Goal: Task Accomplishment & Management: Complete application form

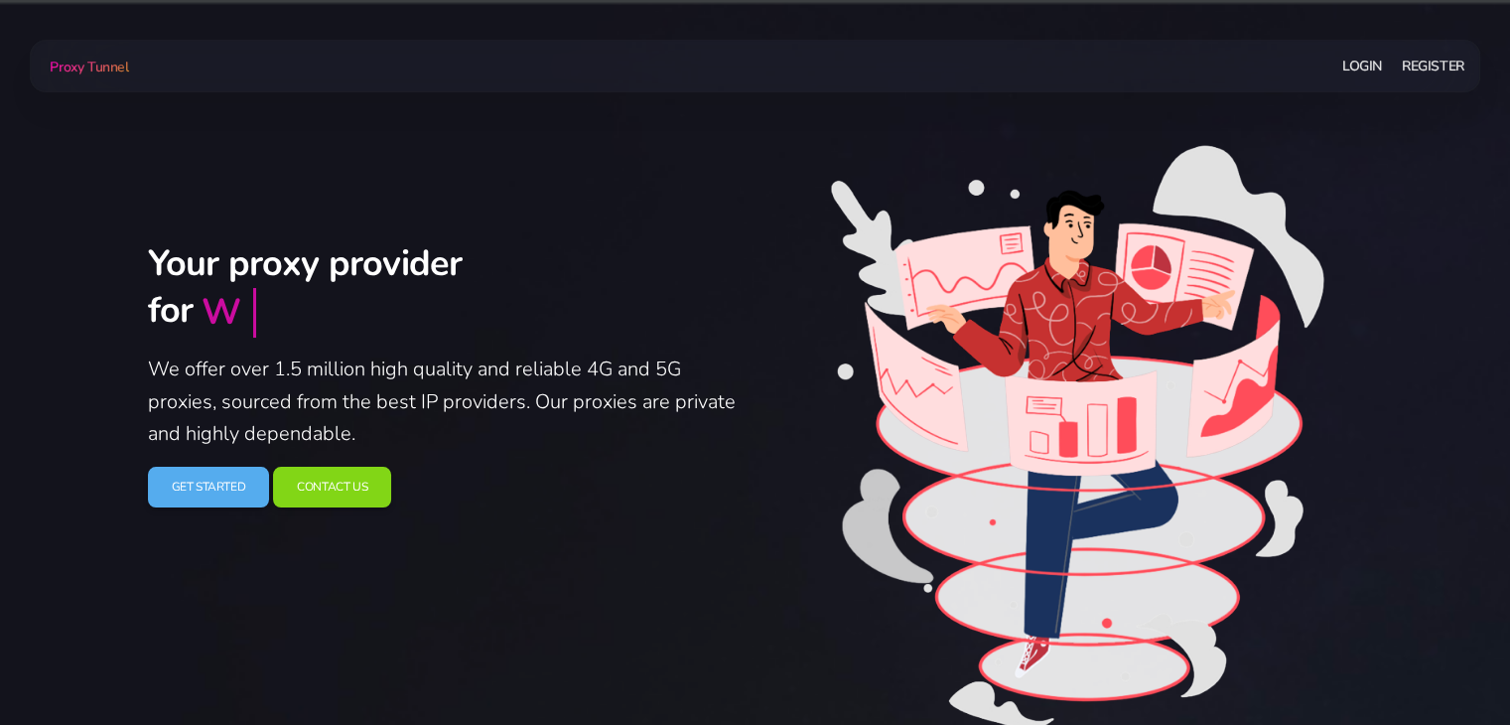
click at [1425, 75] on link "Register" at bounding box center [1433, 66] width 63 height 37
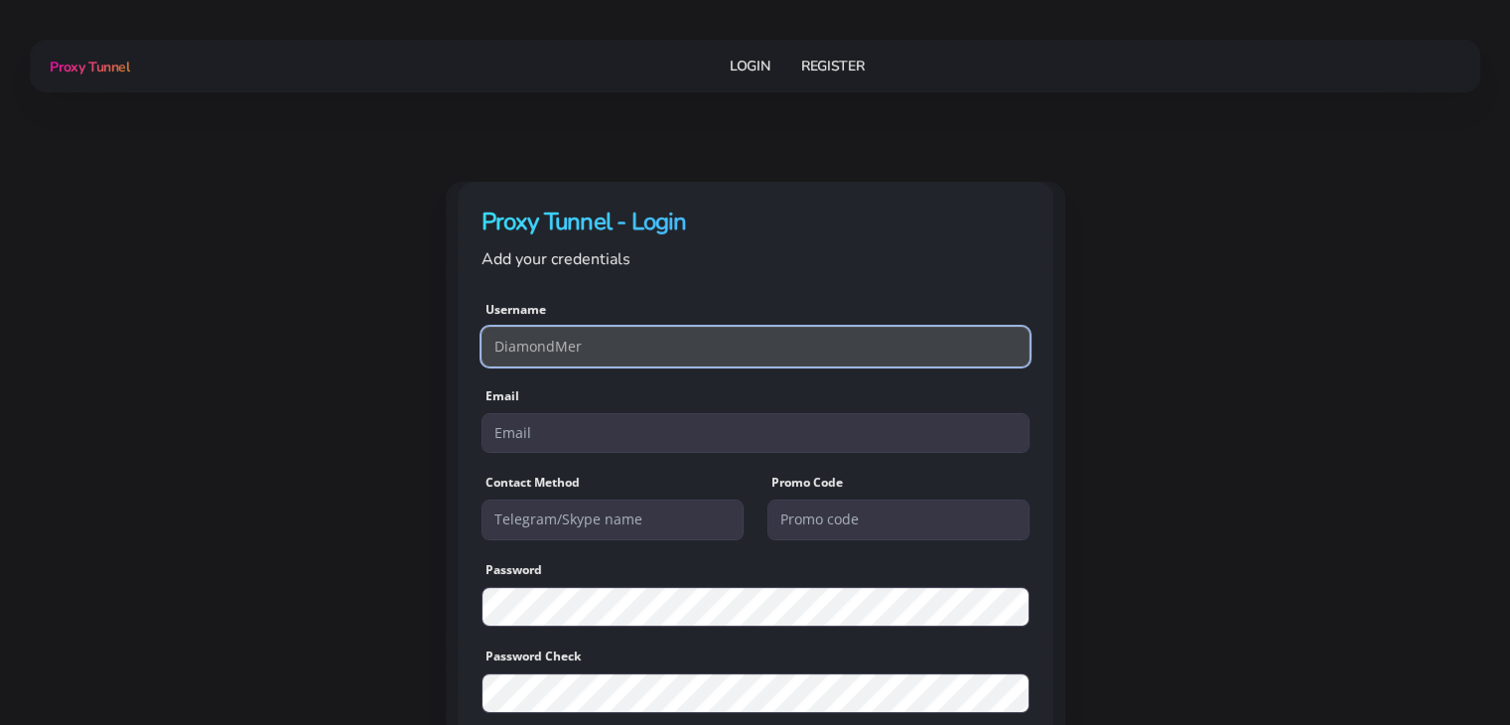
type input "DiamondMer"
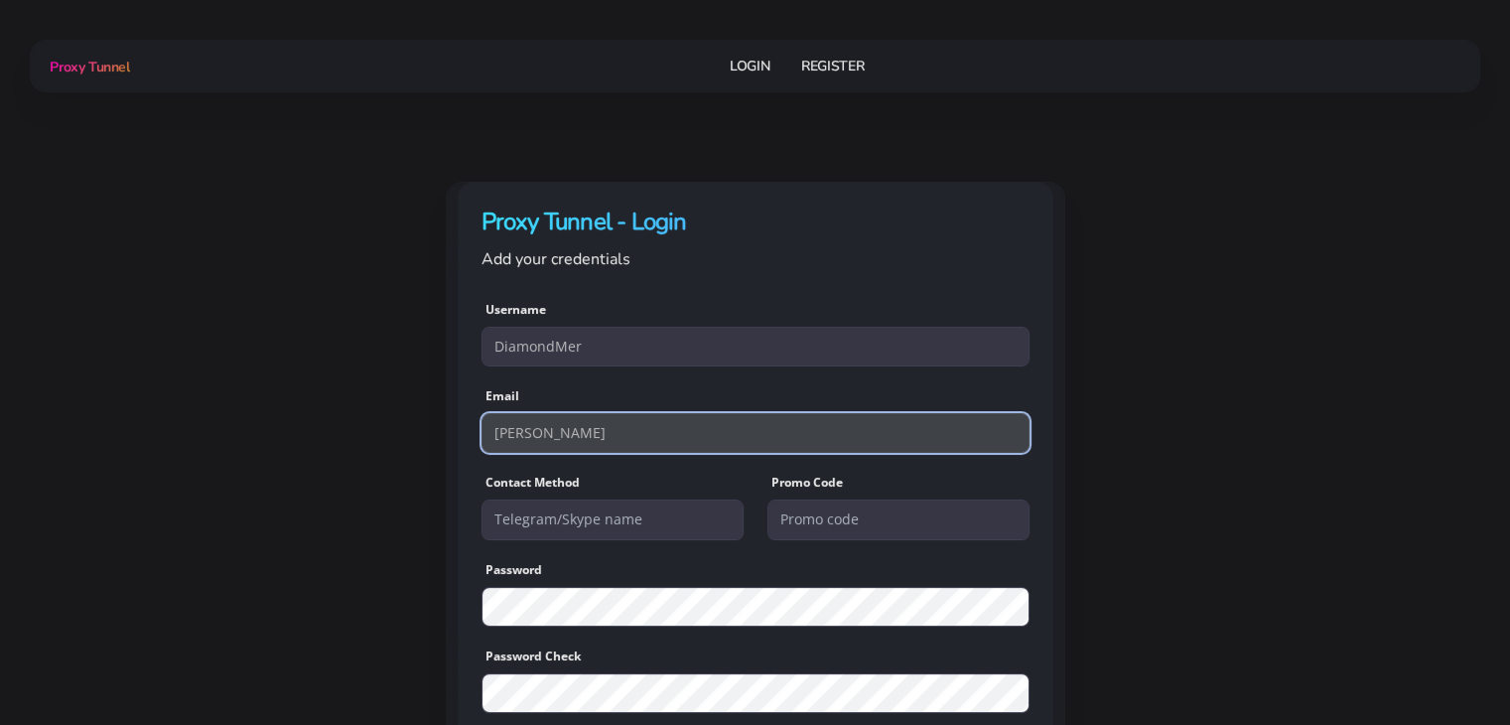
type input "[EMAIL_ADDRESS][DOMAIN_NAME]"
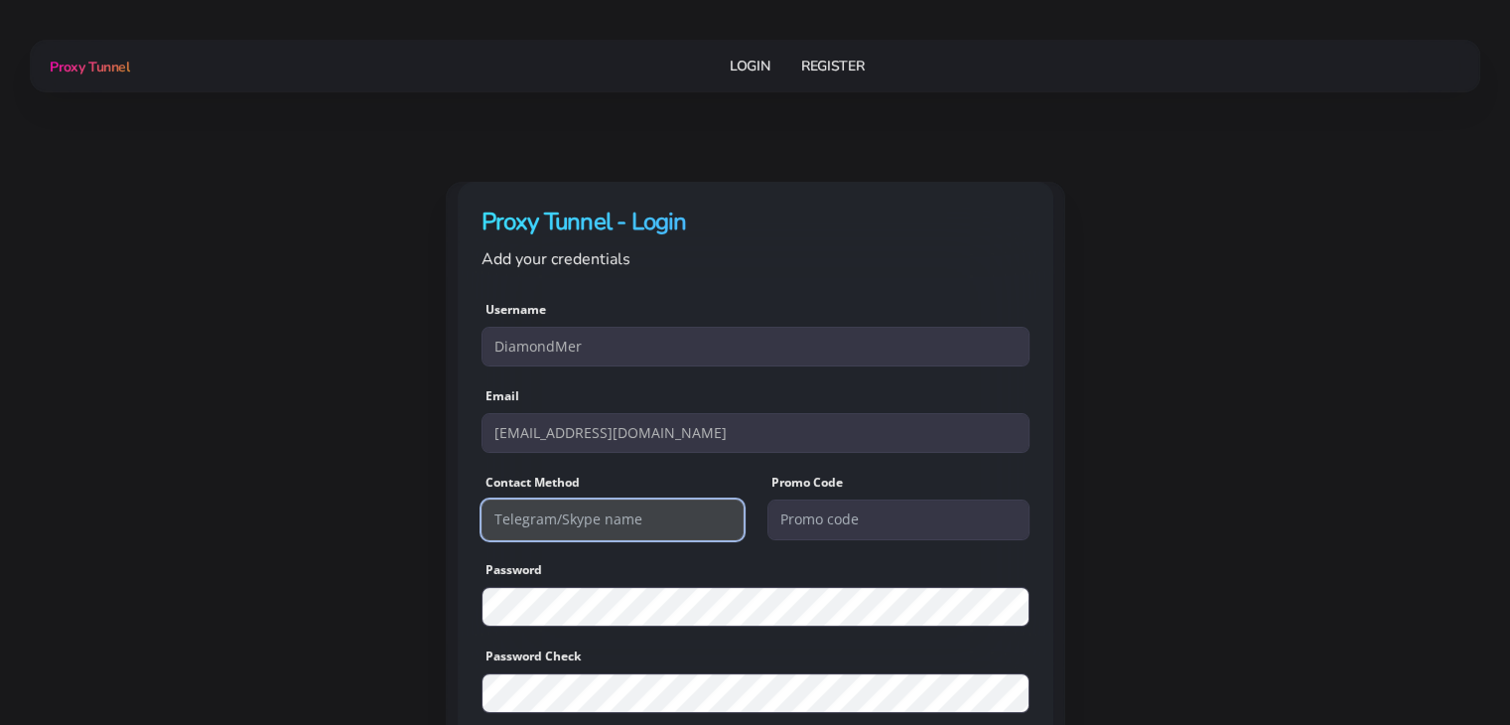
click at [627, 504] on input "text" at bounding box center [613, 519] width 262 height 40
type input "SkyMasing"
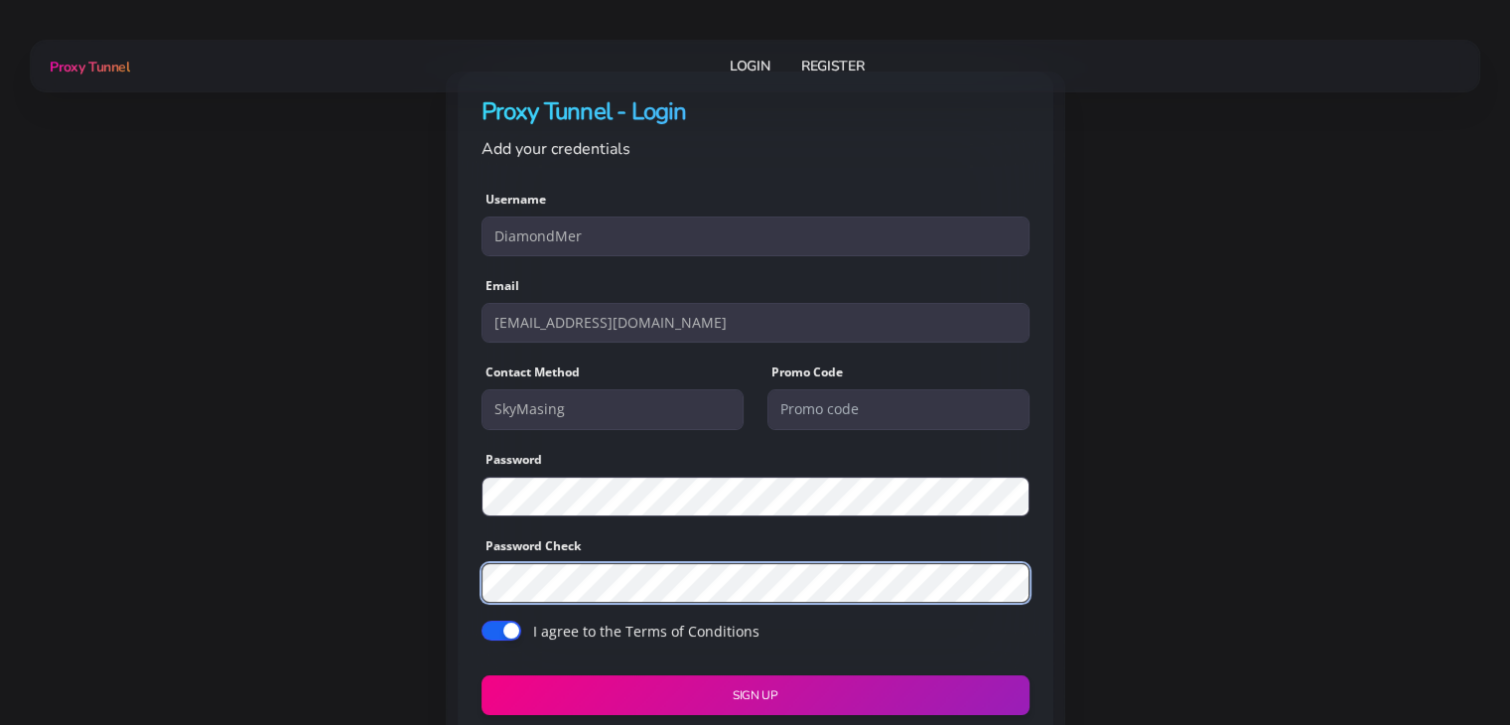
scroll to position [187, 0]
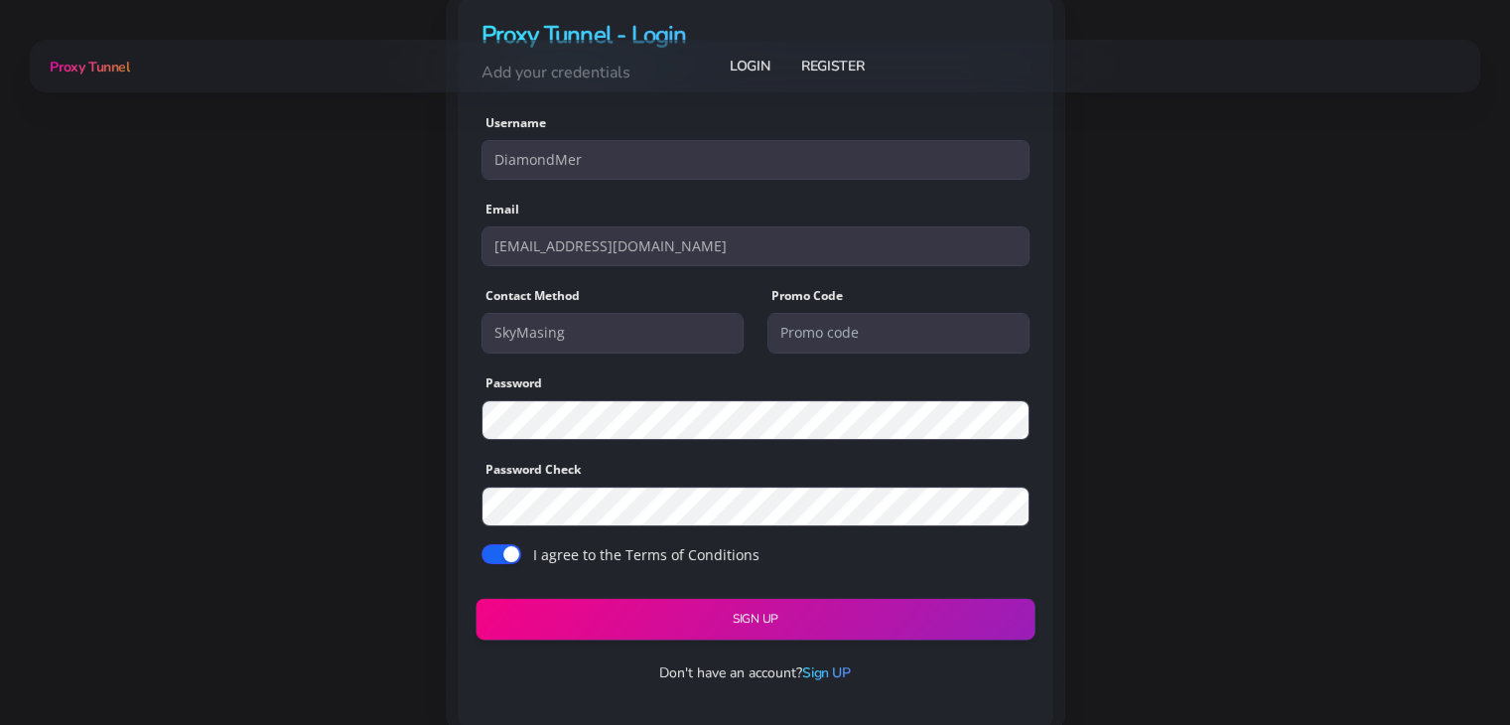
click at [624, 601] on button "Sign UP" at bounding box center [755, 619] width 559 height 42
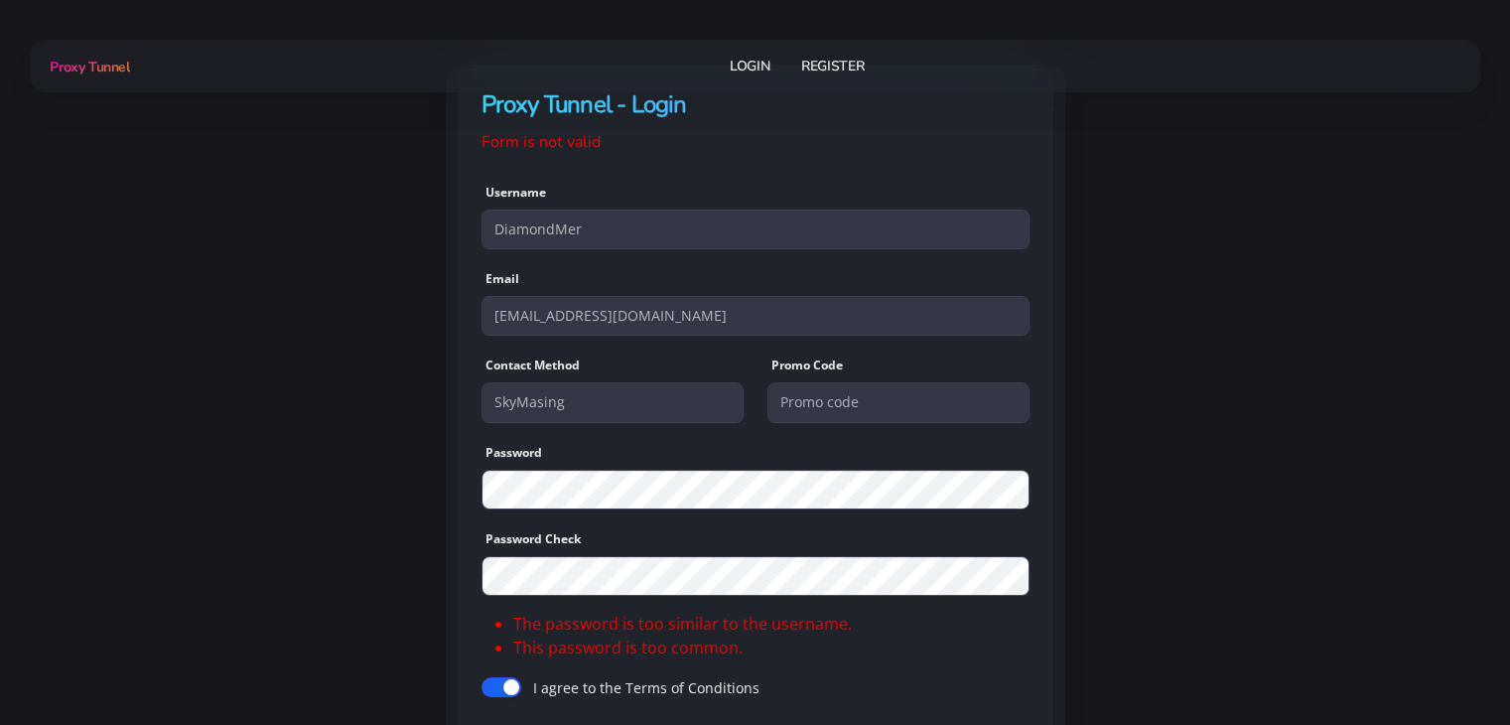
scroll to position [250, 0]
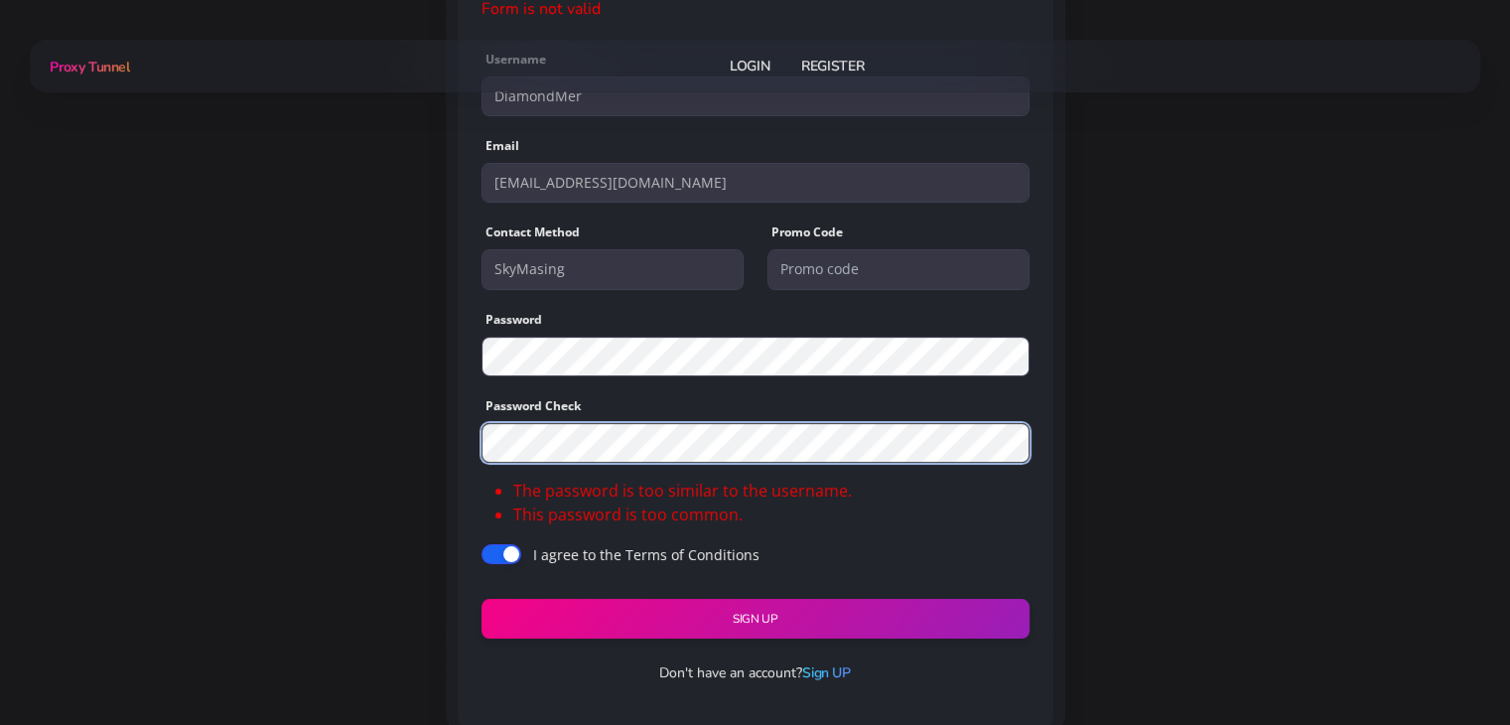
click at [482, 599] on button "Sign UP" at bounding box center [756, 619] width 548 height 41
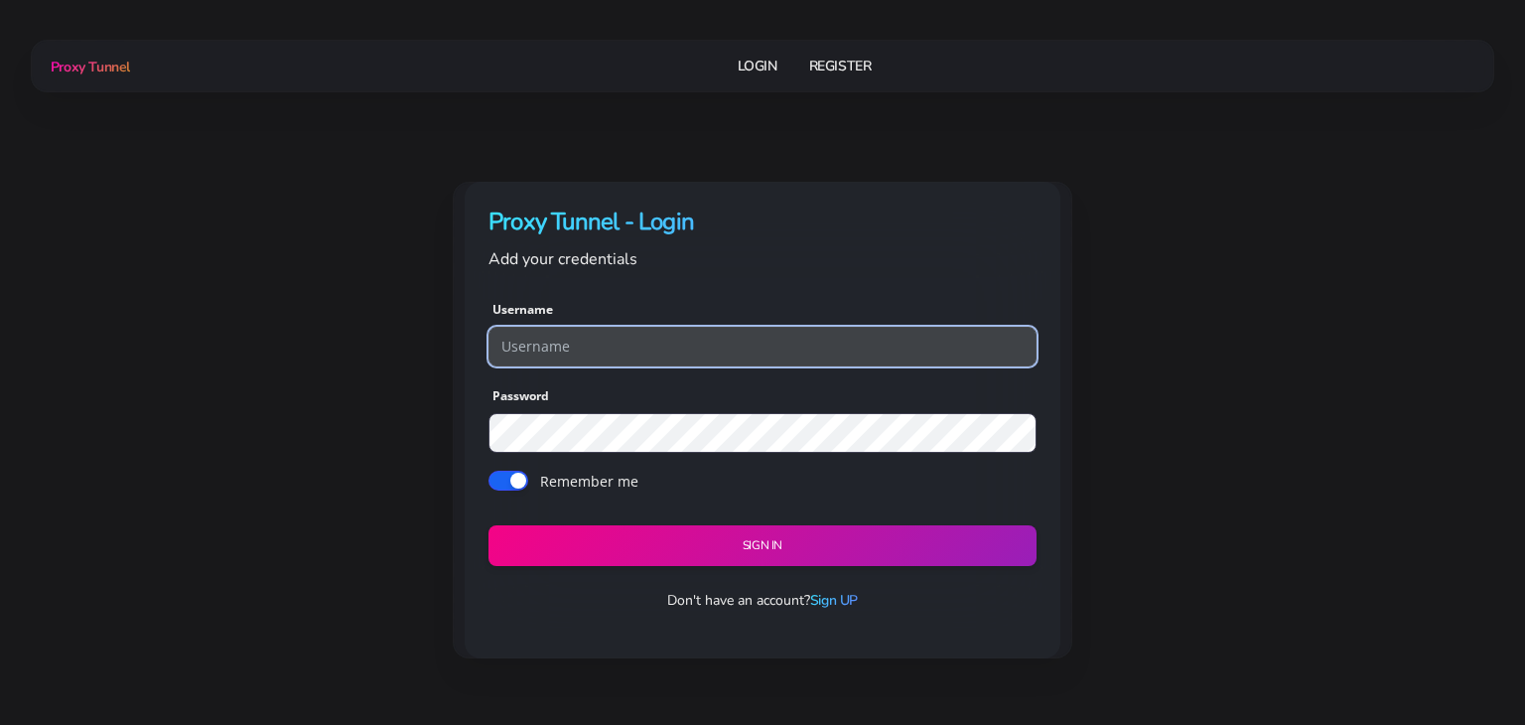
click at [777, 329] on input "text" at bounding box center [763, 347] width 548 height 40
type input "DiamondMer"
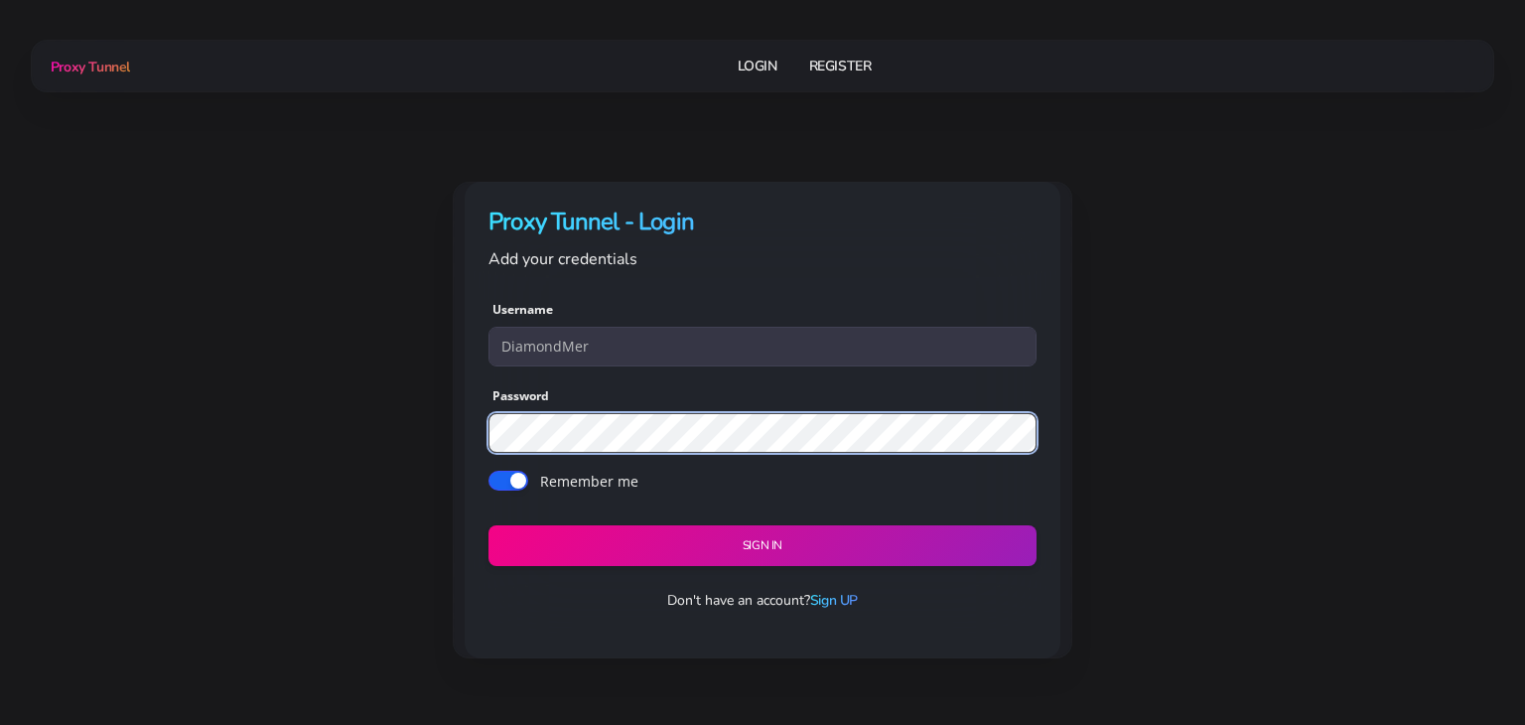
click at [489, 525] on button "Sign in" at bounding box center [763, 545] width 548 height 41
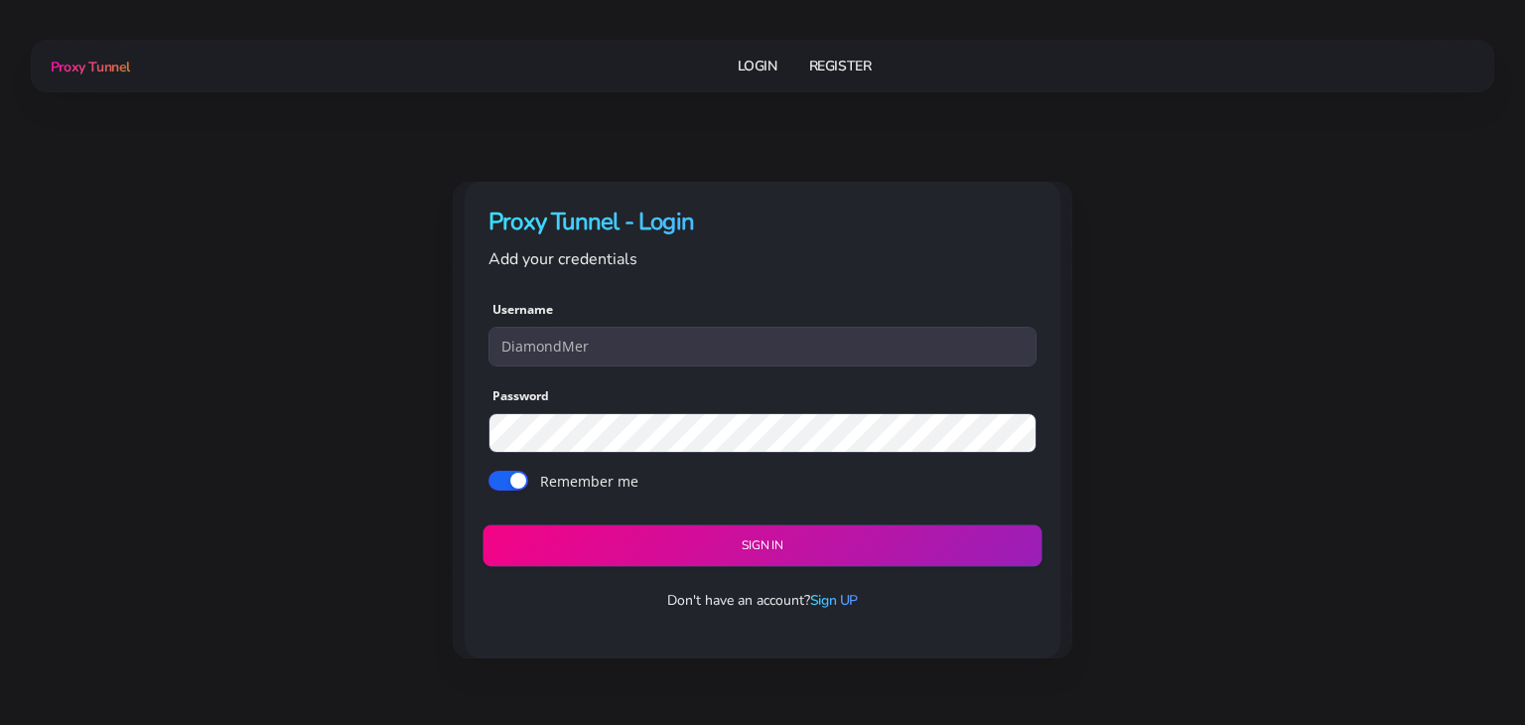
click at [735, 529] on button "Sign in" at bounding box center [762, 545] width 559 height 42
